Goal: Find specific page/section: Find specific page/section

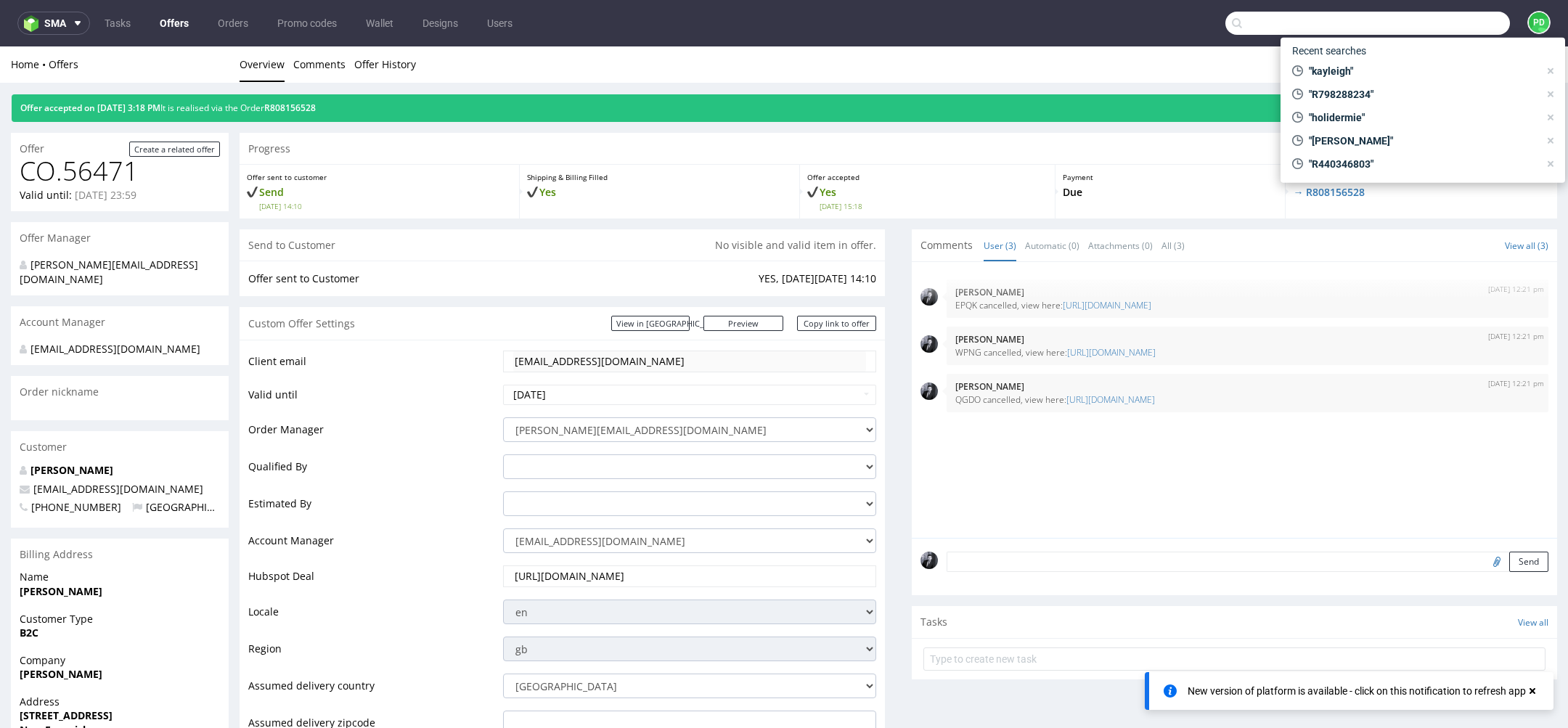
click at [1461, 23] on input "text" at bounding box center [1367, 23] width 284 height 23
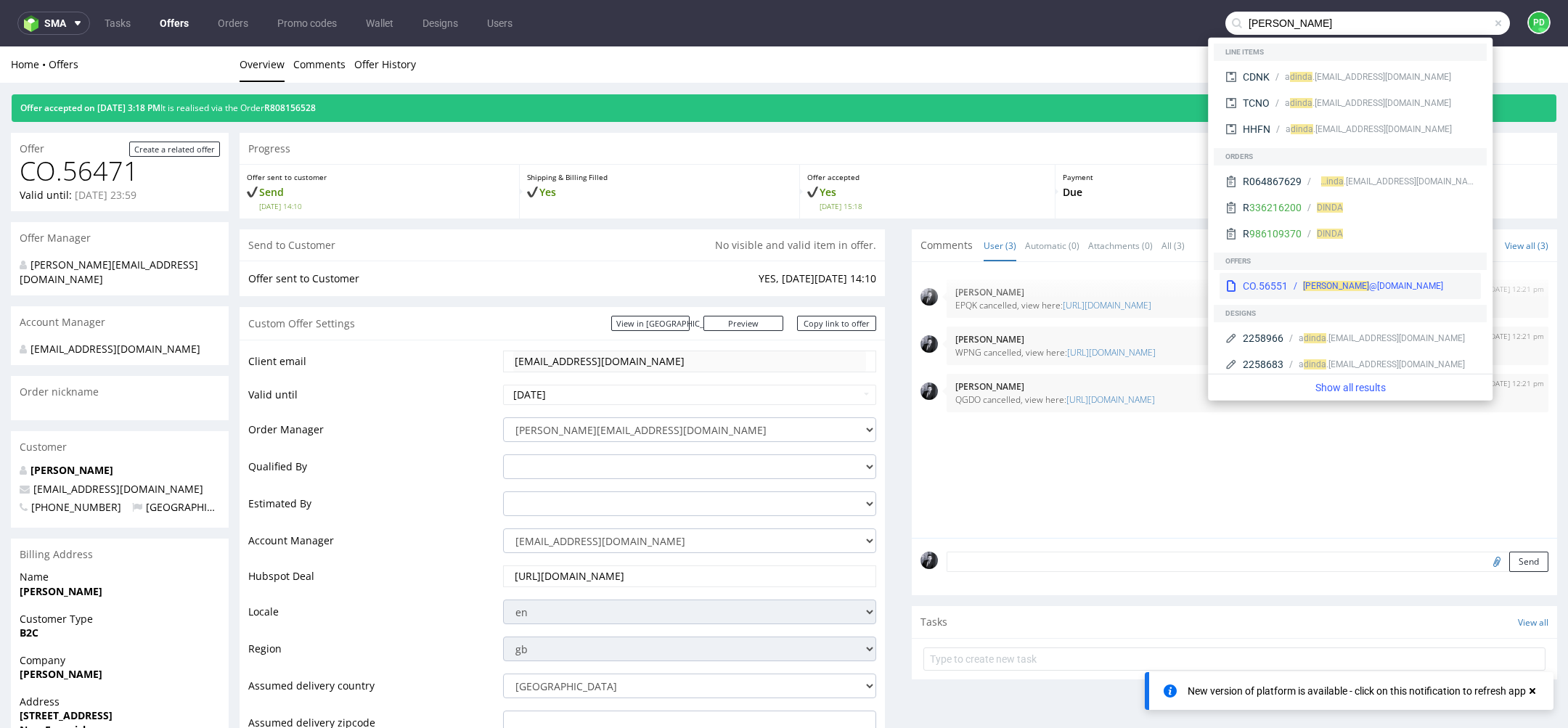
type input "[PERSON_NAME]"
click at [1382, 291] on div "[PERSON_NAME] @[DOMAIN_NAME]" at bounding box center [1381, 286] width 187 height 13
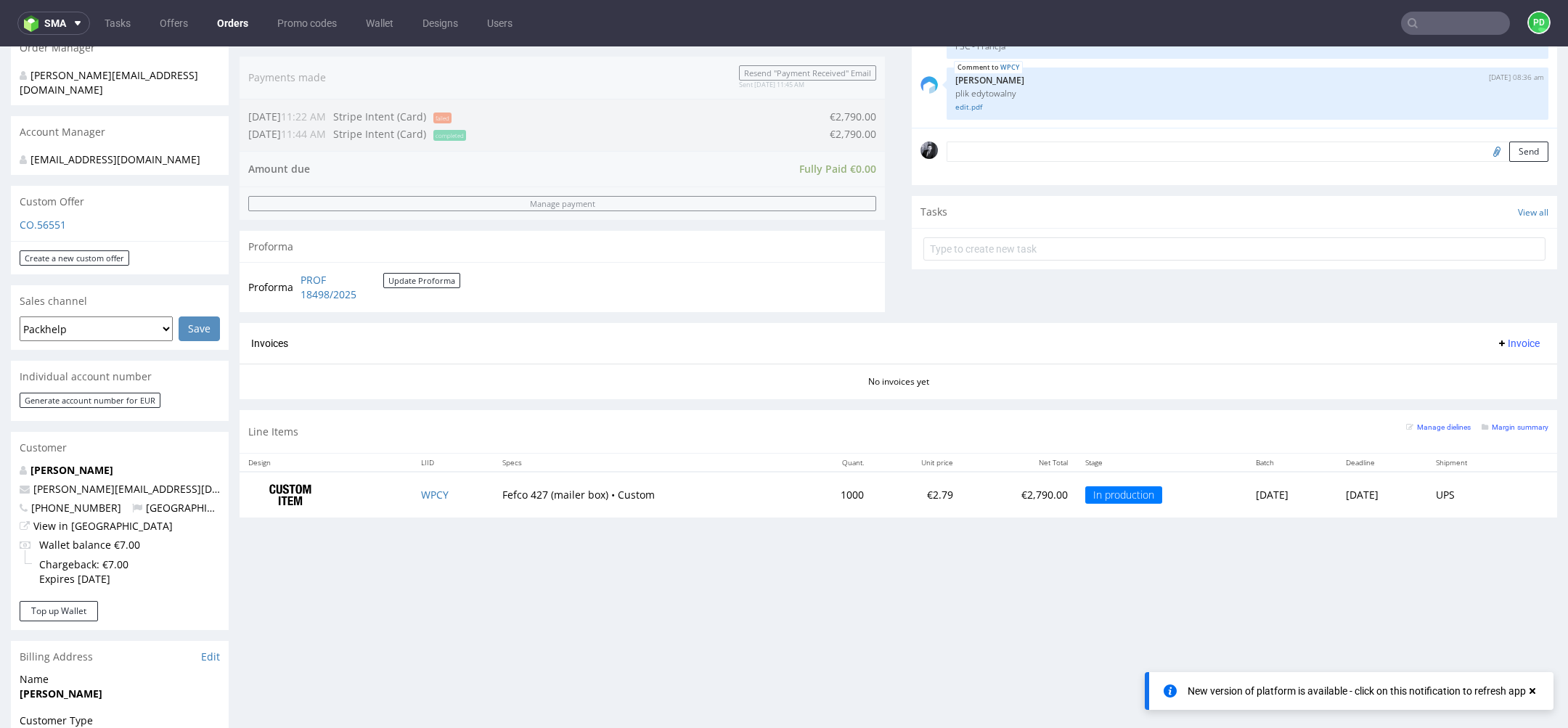
scroll to position [395, 0]
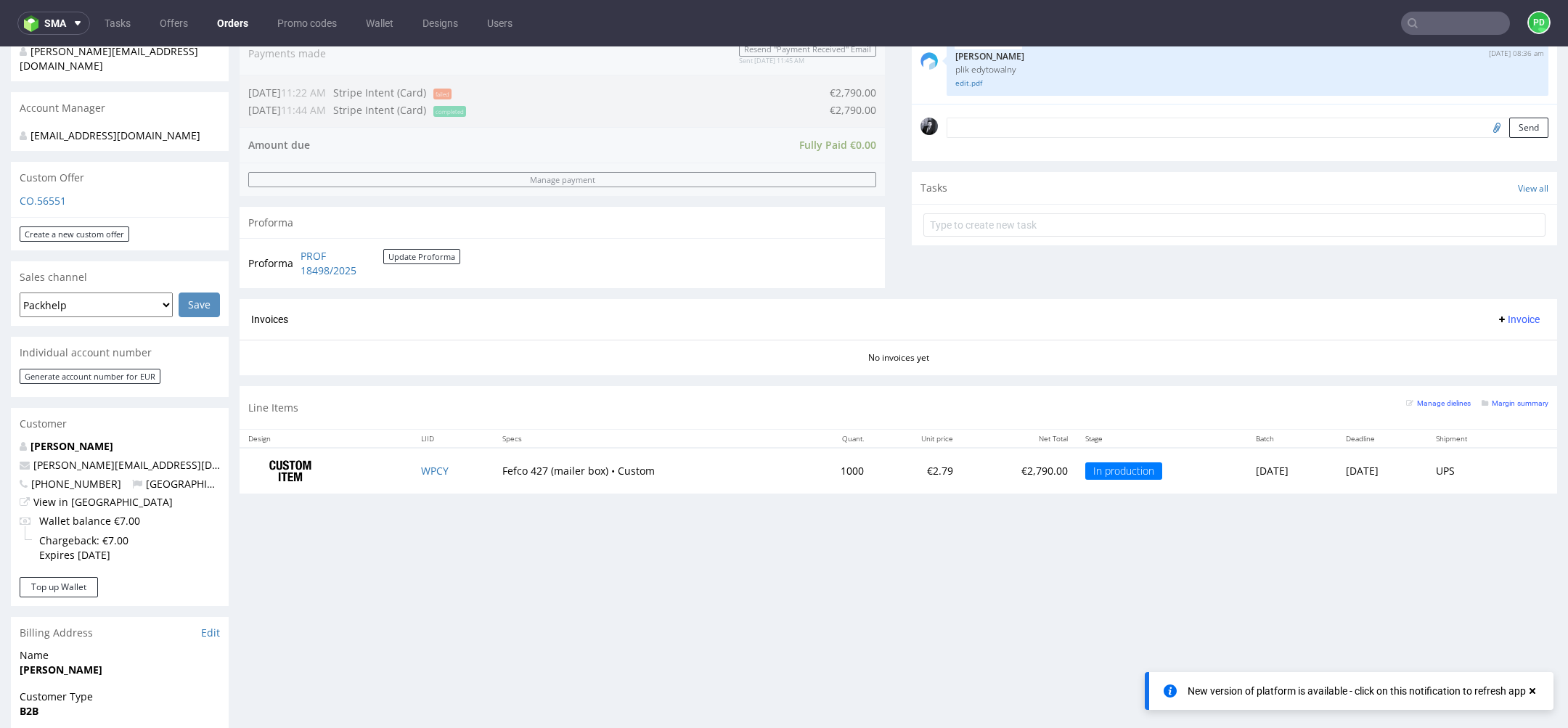
drag, startPoint x: 1184, startPoint y: 468, endPoint x: 1258, endPoint y: 471, distance: 74.1
click at [1259, 471] on td "[DATE]" at bounding box center [1291, 471] width 90 height 46
click at [1258, 471] on td "[DATE]" at bounding box center [1291, 471] width 90 height 46
